Goal: Transaction & Acquisition: Book appointment/travel/reservation

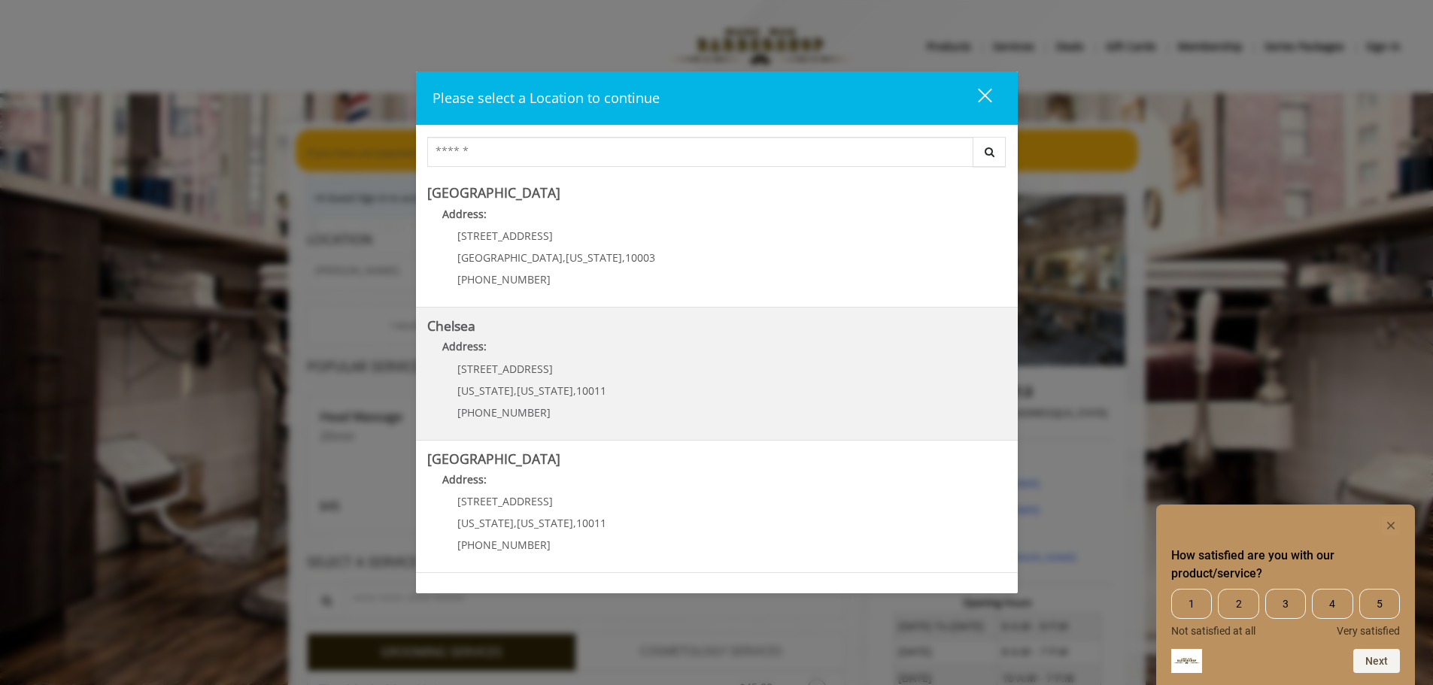
click at [620, 352] on p "Address:" at bounding box center [716, 350] width 579 height 24
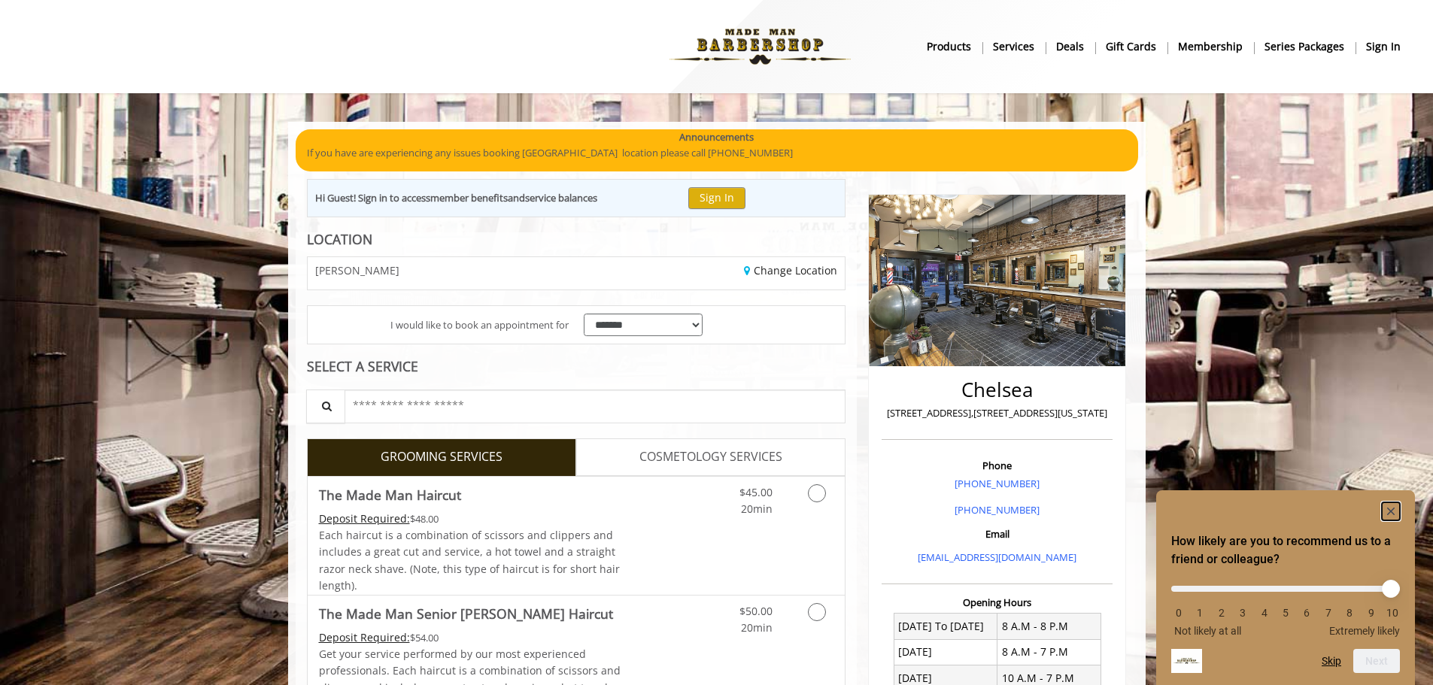
click at [1390, 505] on rect "Hide survey" at bounding box center [1391, 511] width 18 height 18
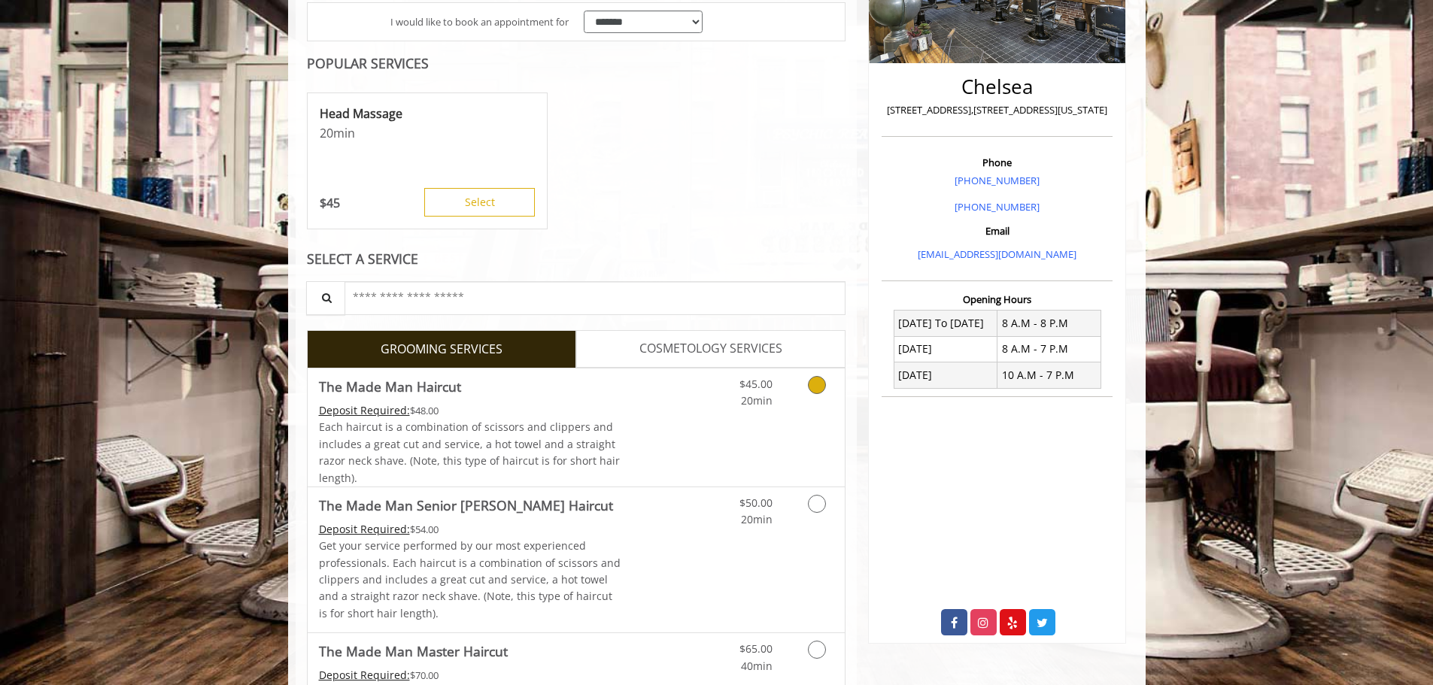
scroll to position [301, 0]
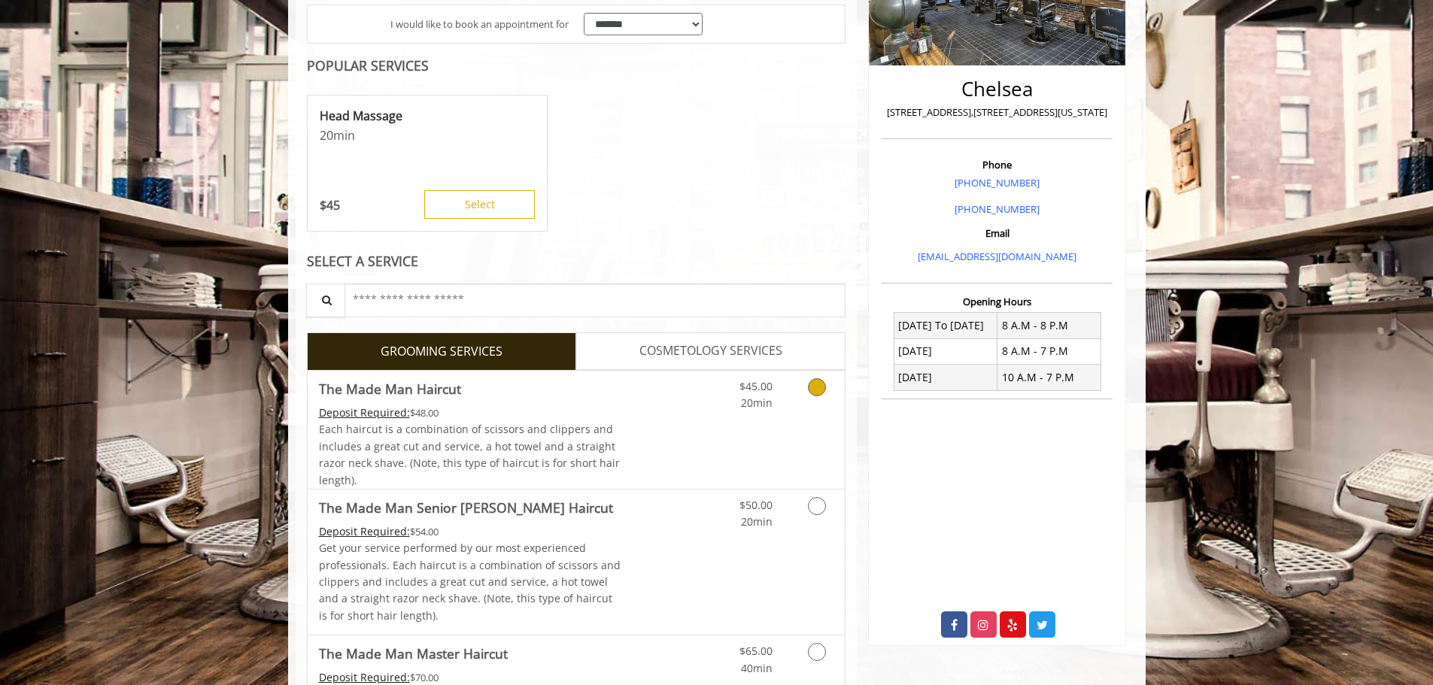
click at [601, 403] on link "The Made Man Haircut Deposit Required: $48.00 Each haircut is a combination of …" at bounding box center [470, 430] width 302 height 118
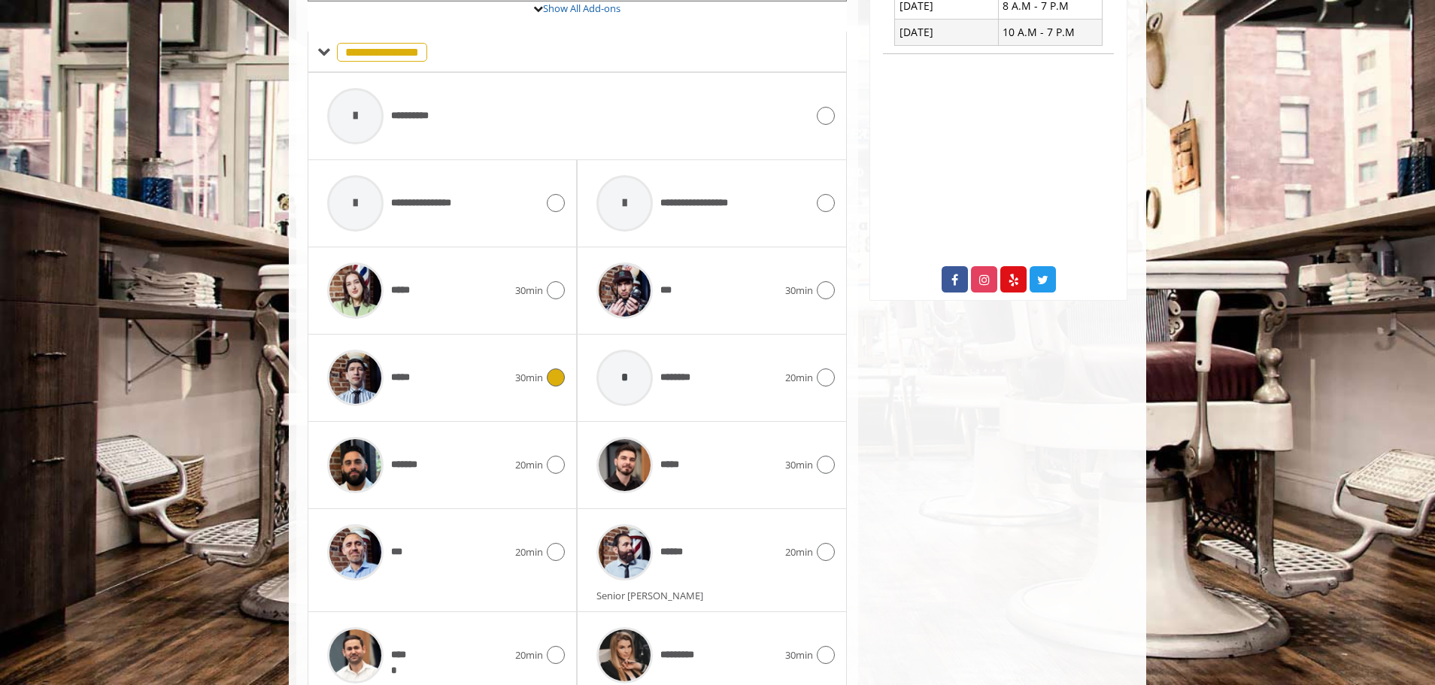
scroll to position [659, 0]
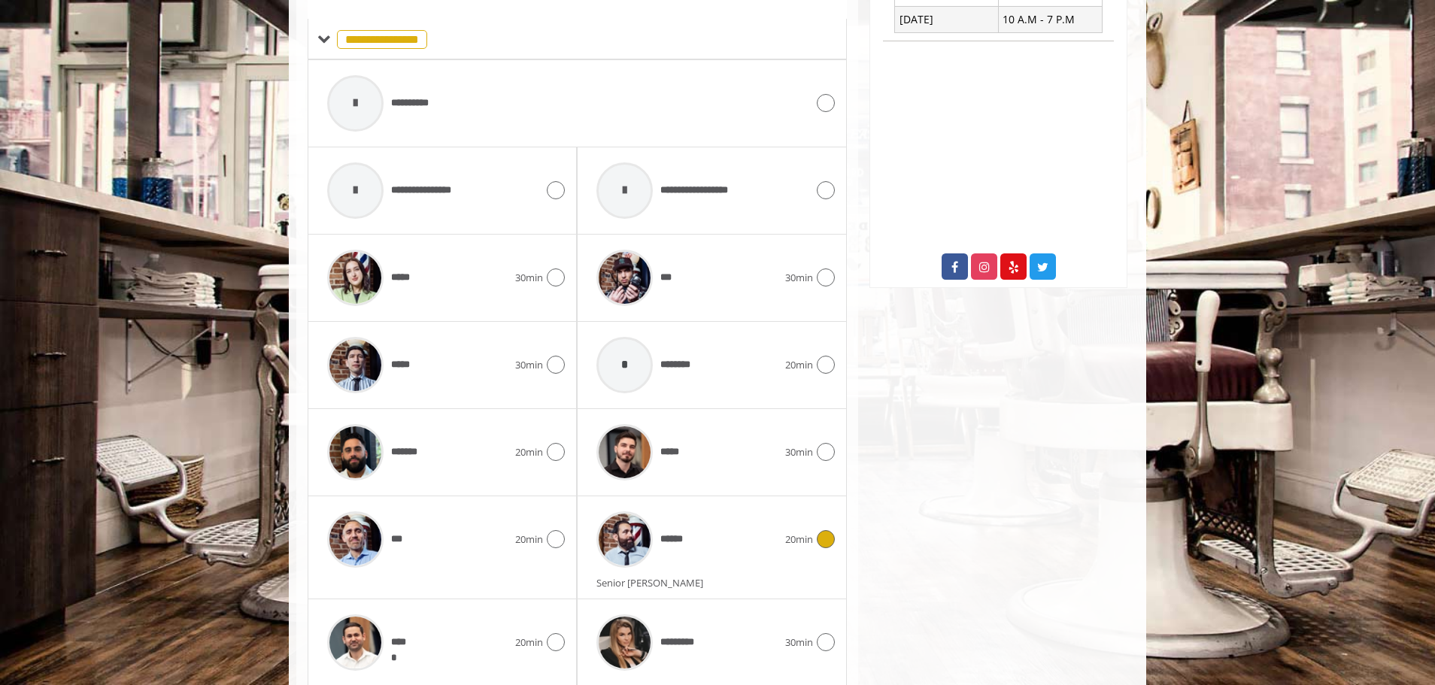
click at [739, 551] on div "******" at bounding box center [687, 539] width 196 height 71
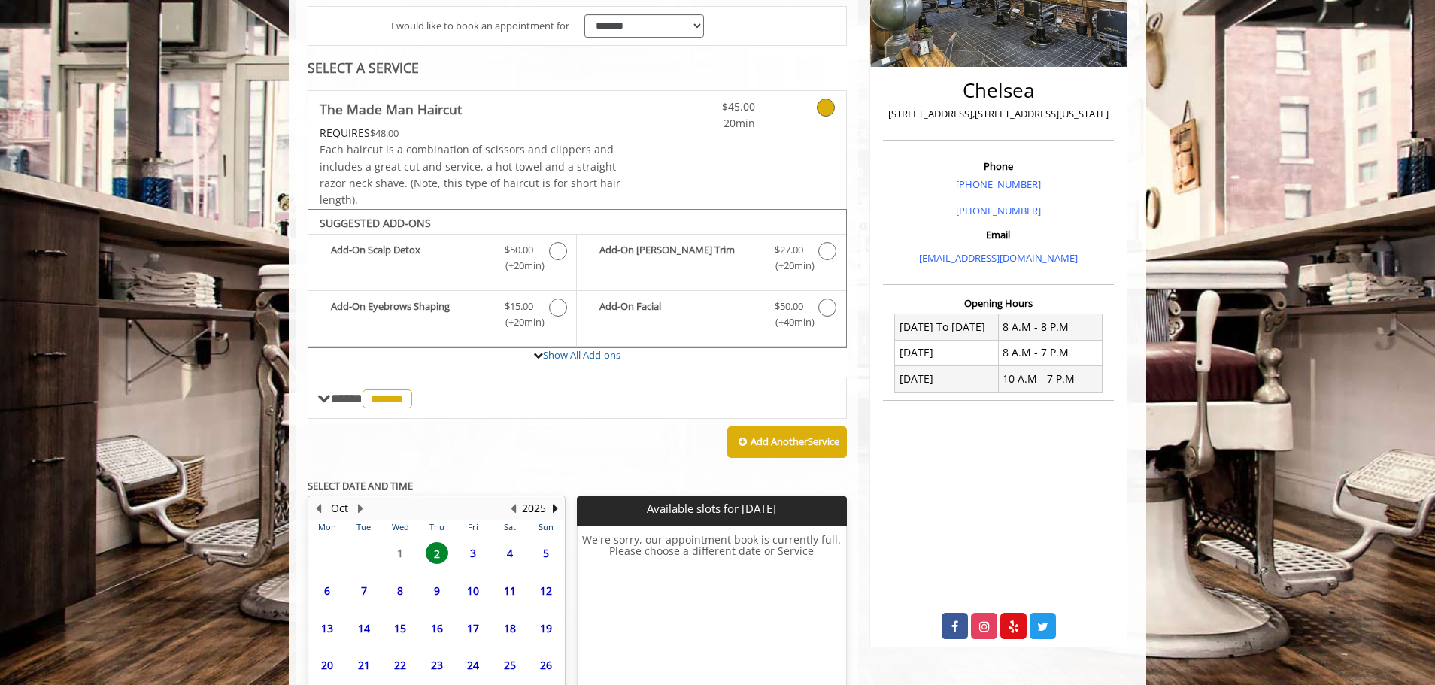
scroll to position [420, 0]
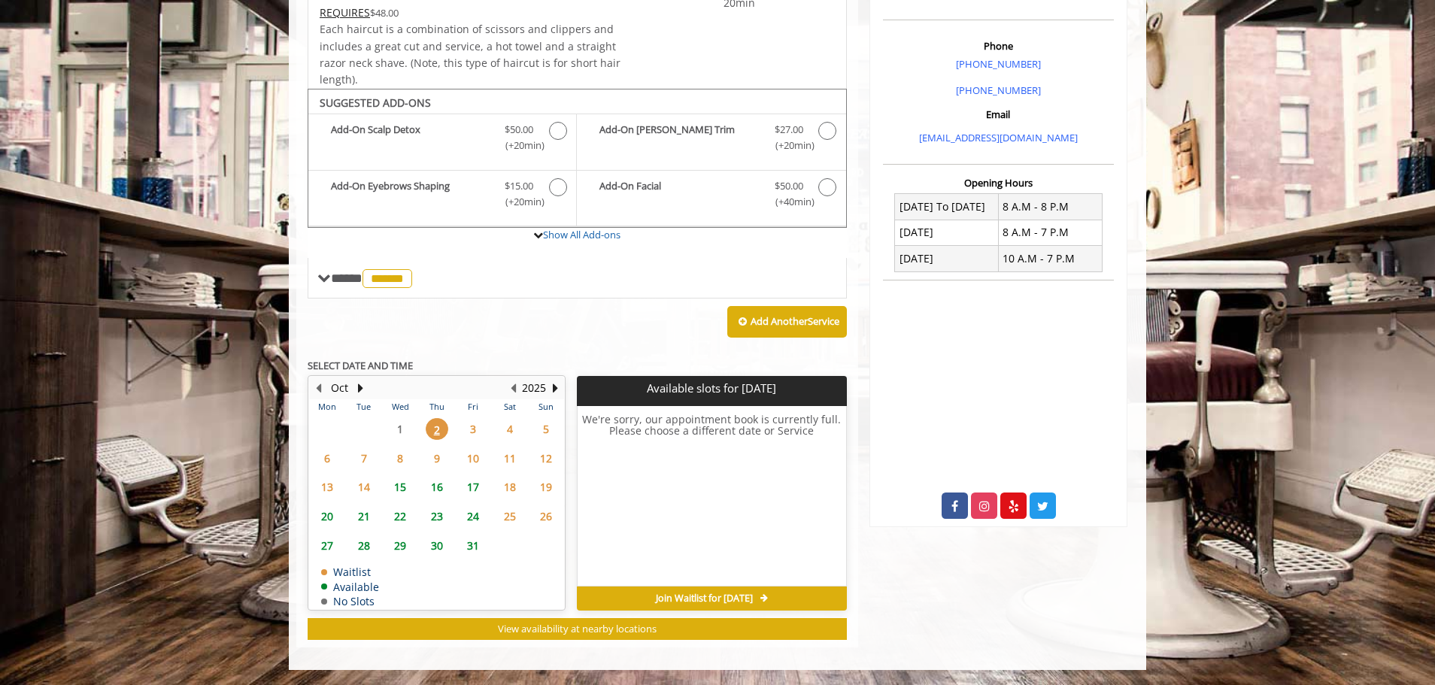
click at [469, 430] on span "3" at bounding box center [473, 429] width 23 height 22
click at [438, 426] on span "2" at bounding box center [437, 429] width 23 height 22
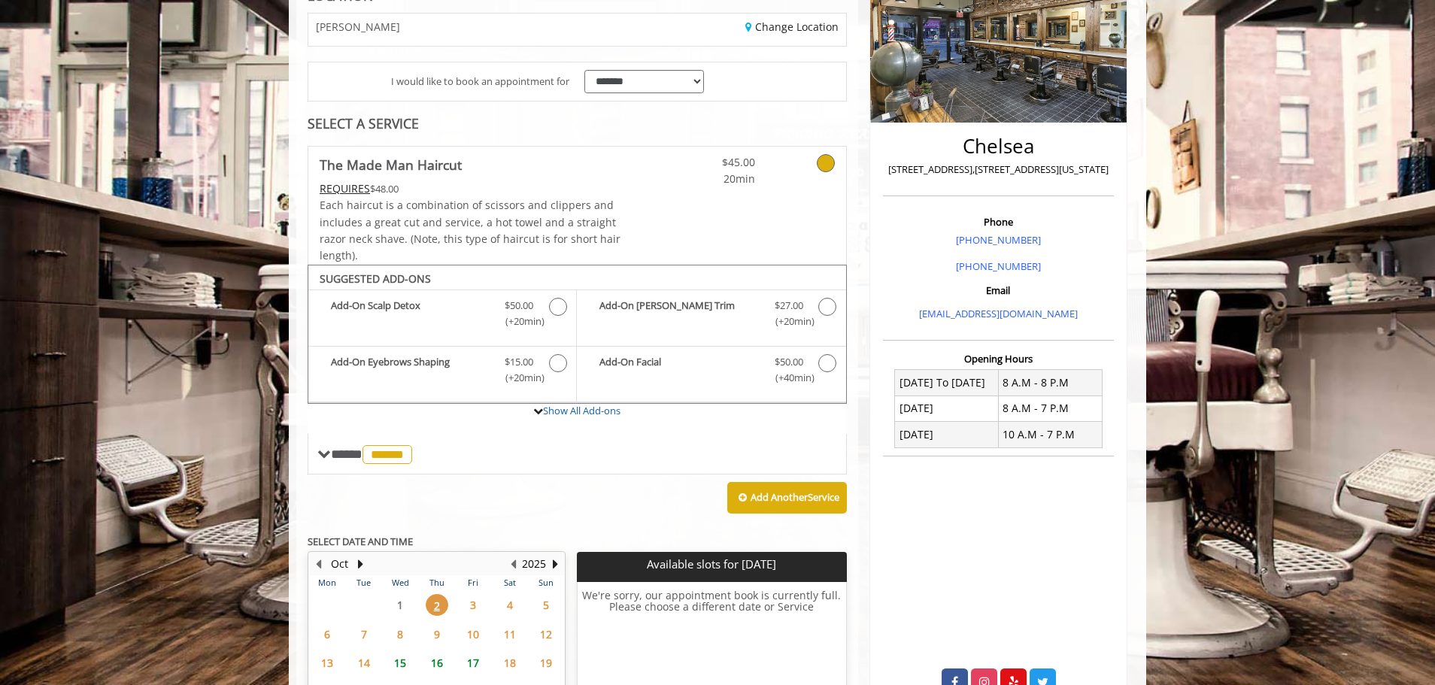
scroll to position [301, 0]
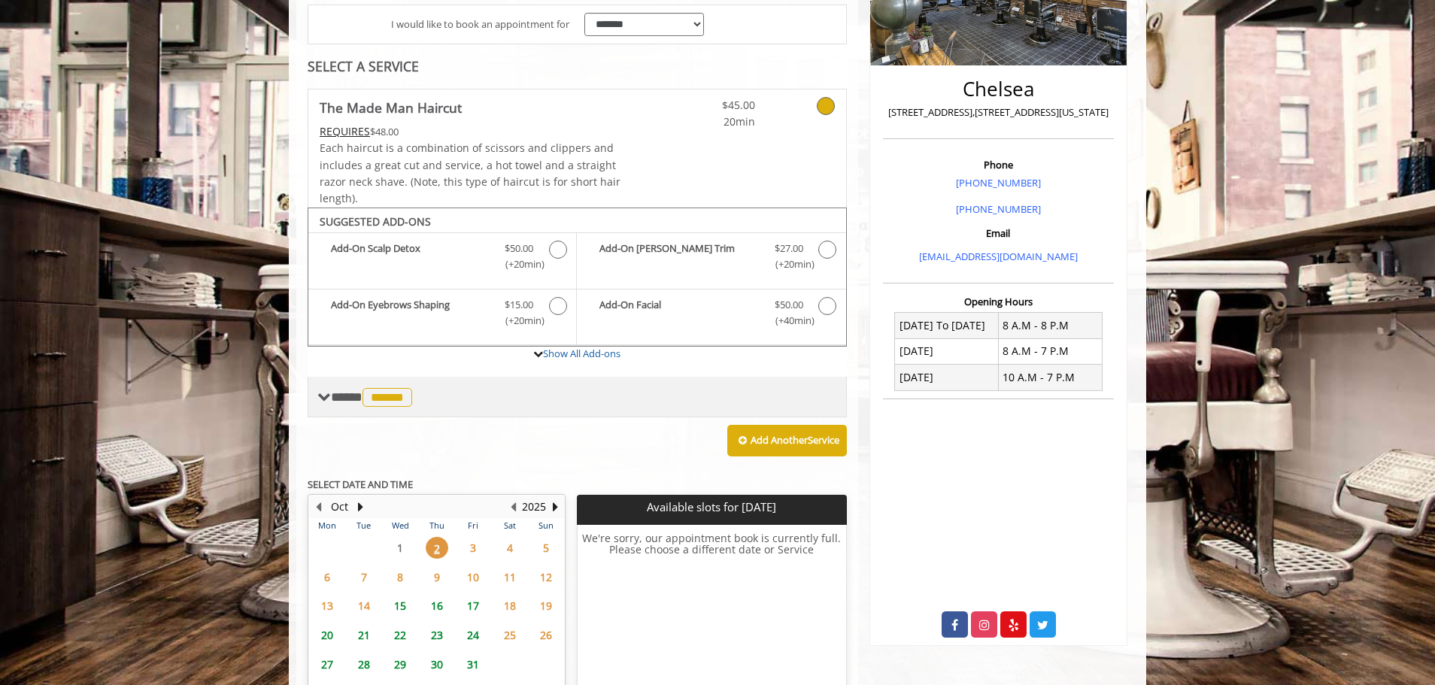
click at [339, 405] on div "**** ****** ********" at bounding box center [366, 397] width 99 height 22
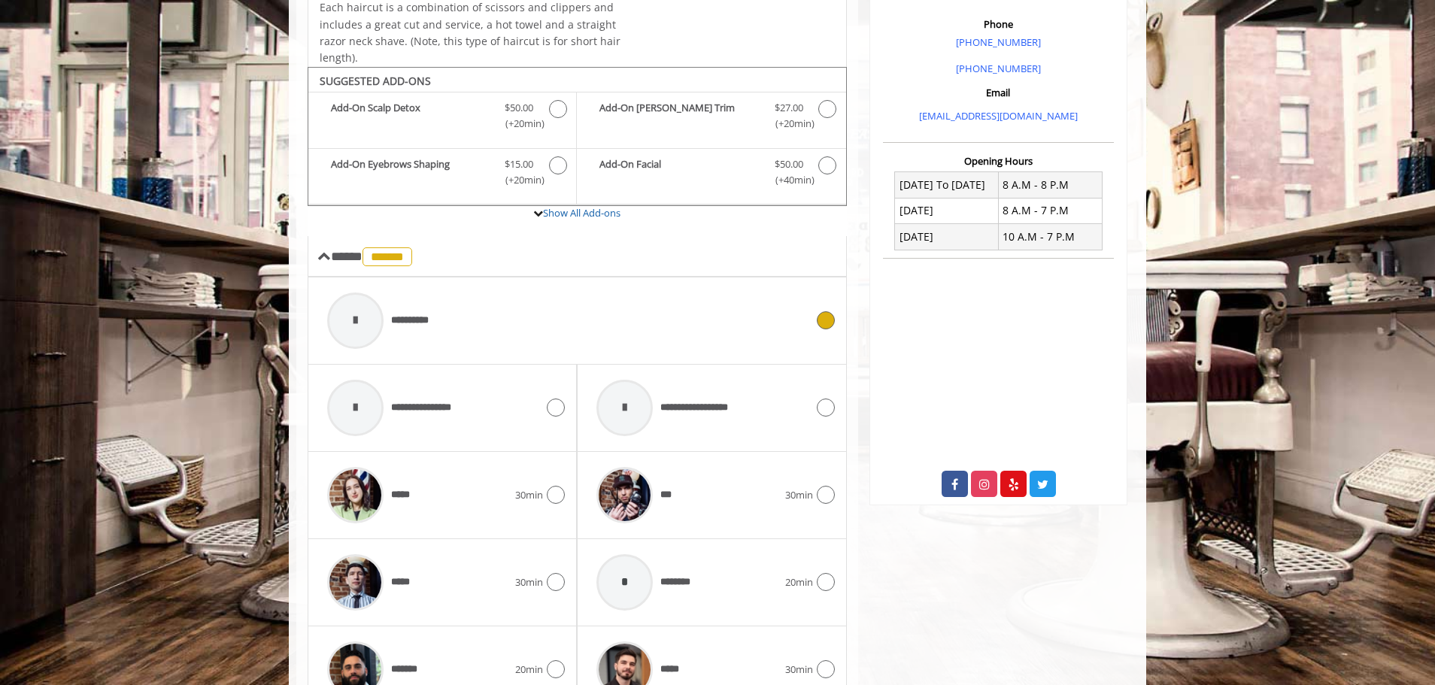
scroll to position [527, 0]
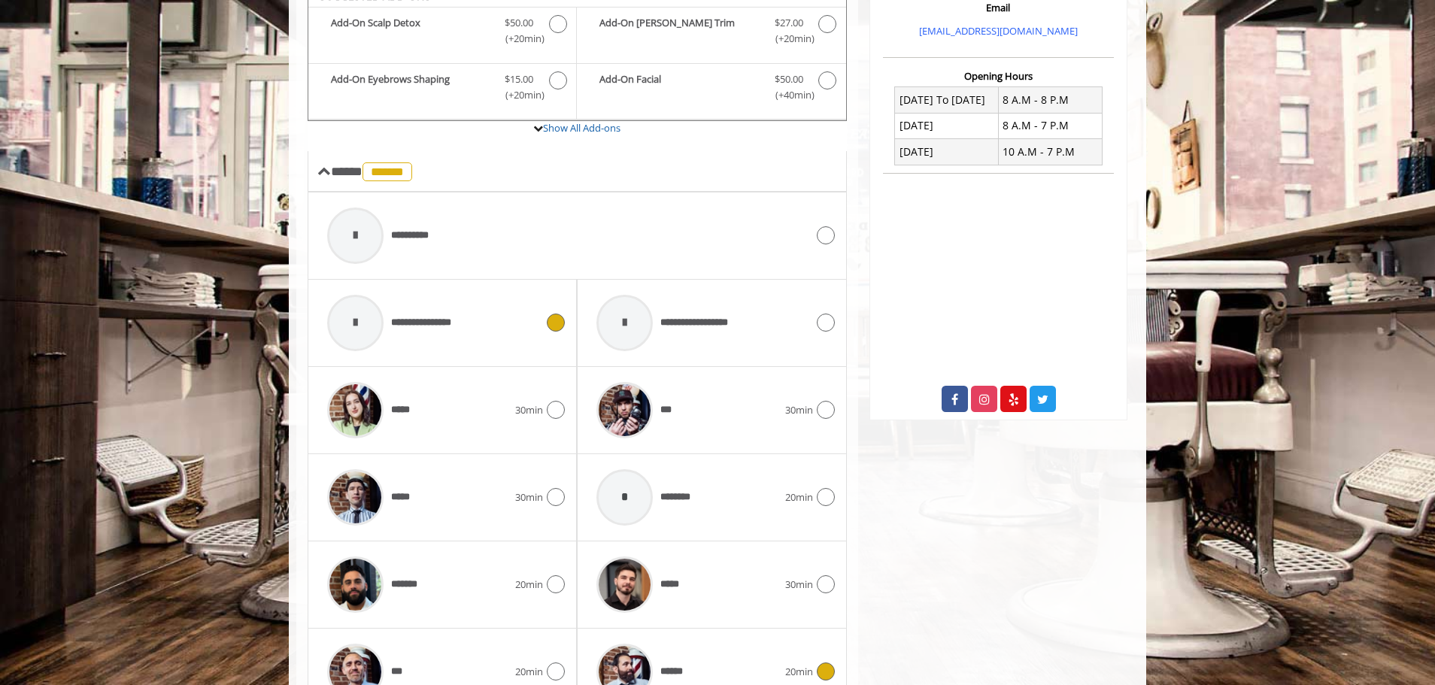
click at [528, 317] on div "**********" at bounding box center [431, 322] width 223 height 71
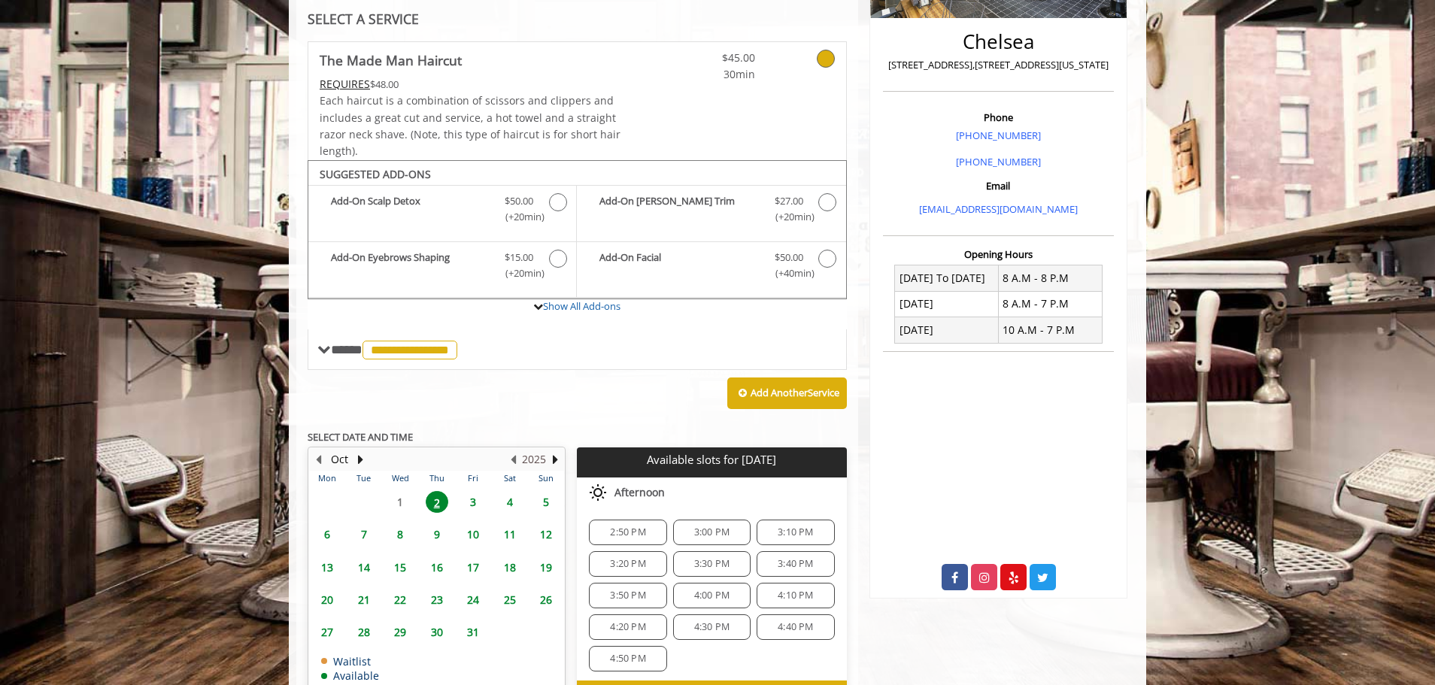
scroll to position [442, 0]
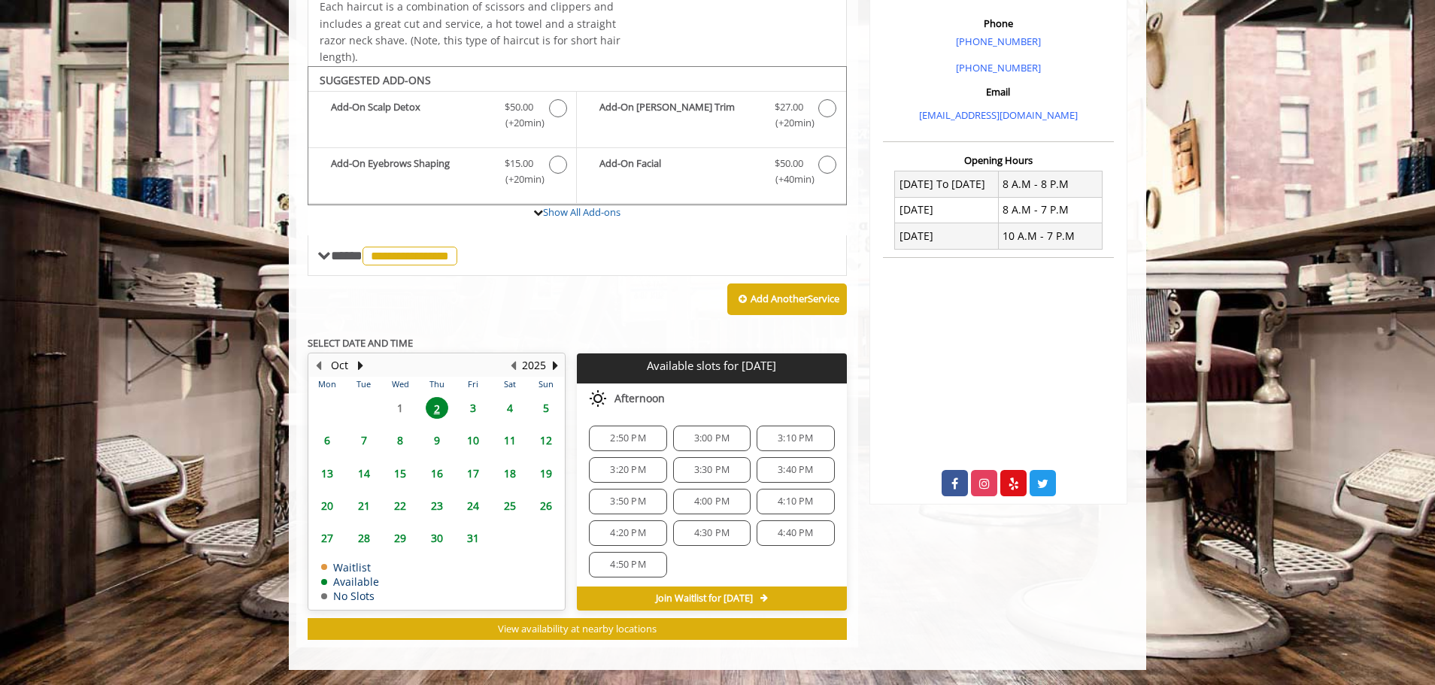
click at [615, 433] on span "2:50 PM" at bounding box center [627, 439] width 35 height 12
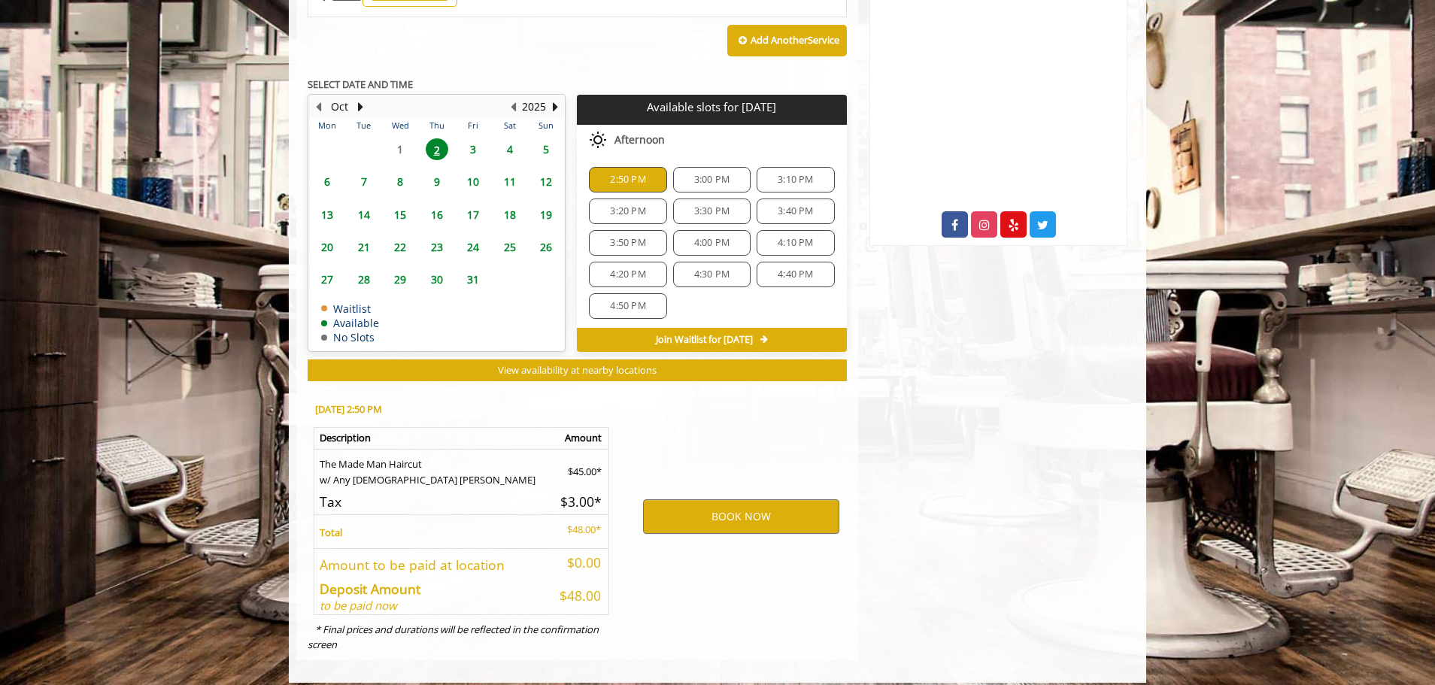
scroll to position [714, 0]
